Goal: Task Accomplishment & Management: Manage account settings

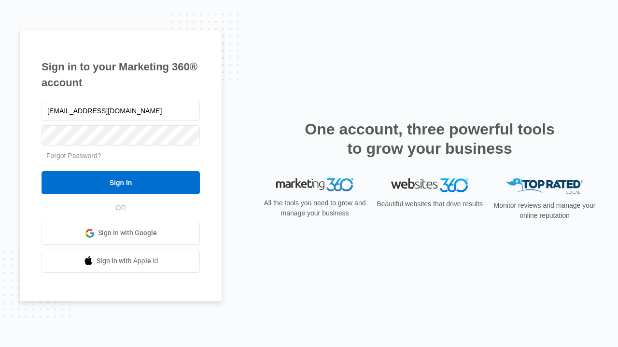
type input "dankie614@gmail.com"
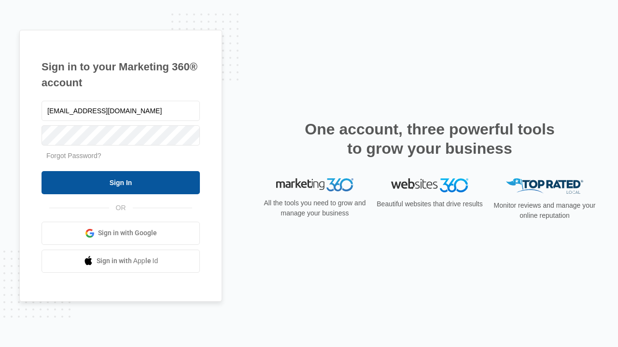
click at [121, 182] on input "Sign In" at bounding box center [120, 182] width 158 height 23
